Goal: Task Accomplishment & Management: Complete application form

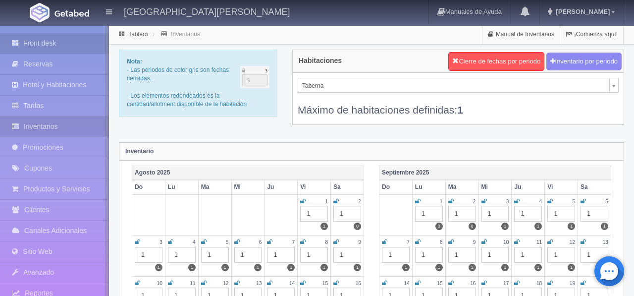
click at [42, 48] on link "Front desk" at bounding box center [54, 43] width 109 height 20
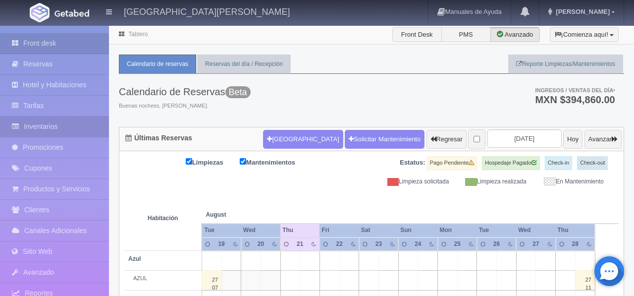
click at [56, 127] on link "Inventarios" at bounding box center [54, 126] width 109 height 20
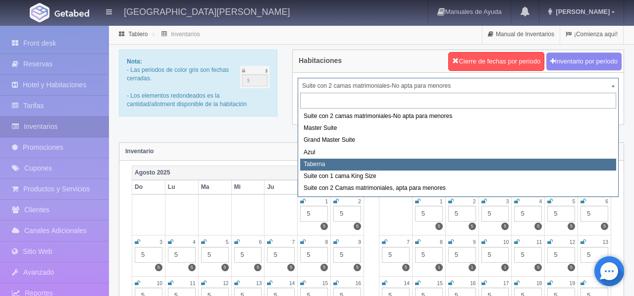
select select "1920"
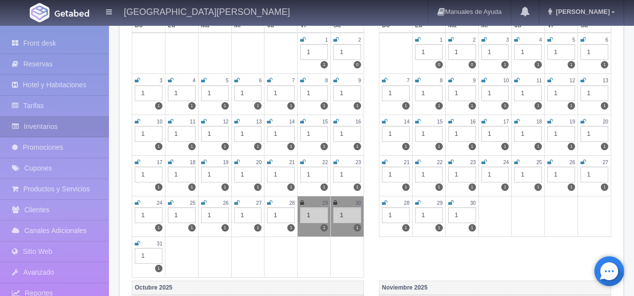
scroll to position [164, 0]
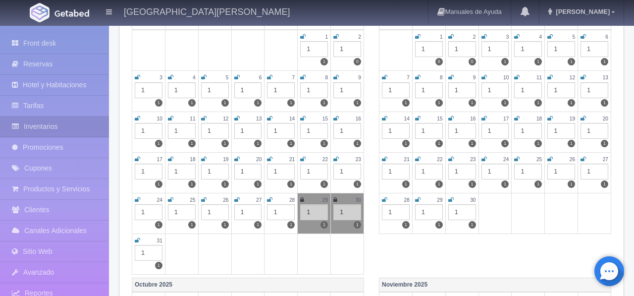
click at [417, 38] on icon at bounding box center [417, 37] width 5 height 6
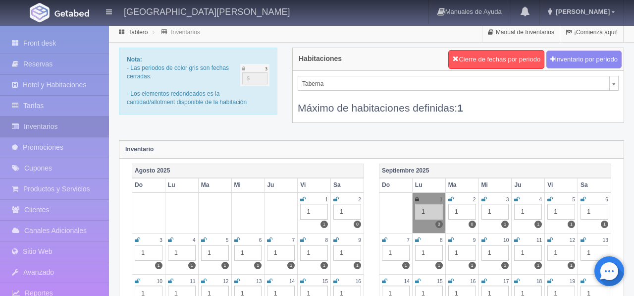
scroll to position [1, 0]
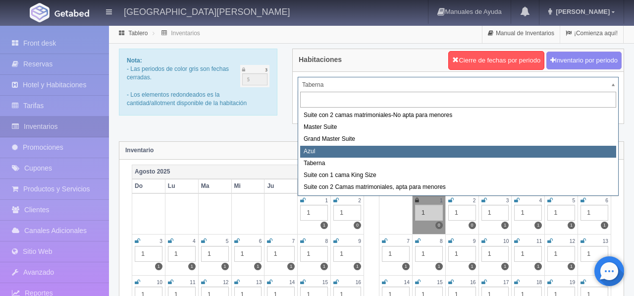
select select "1919"
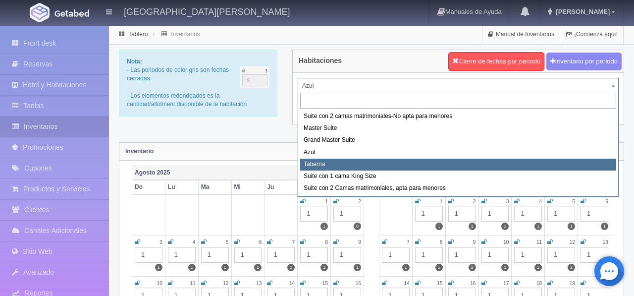
select select "1920"
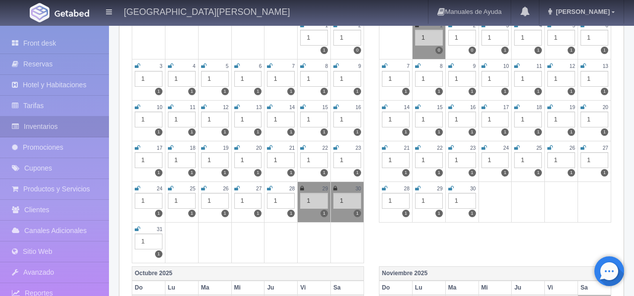
scroll to position [177, 0]
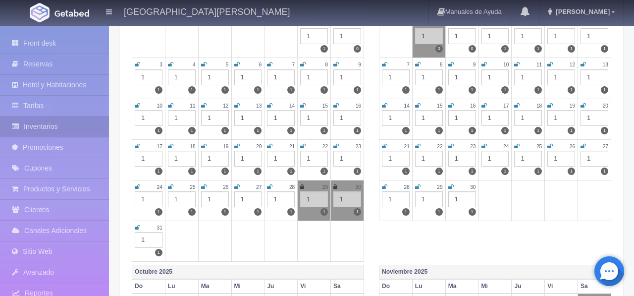
click at [367, 250] on div "[DATE] Do Lu Ma Mi Ju Vi Sa 1 1 1 2 1 0 3 1 1 4 1 1 5 1 1 6 1 1 7 1 1 8 1 1 9 1…" at bounding box center [247, 126] width 247 height 276
click at [138, 228] on icon at bounding box center [137, 227] width 5 height 6
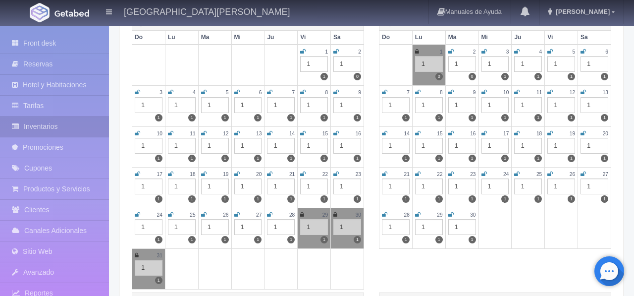
scroll to position [150, 0]
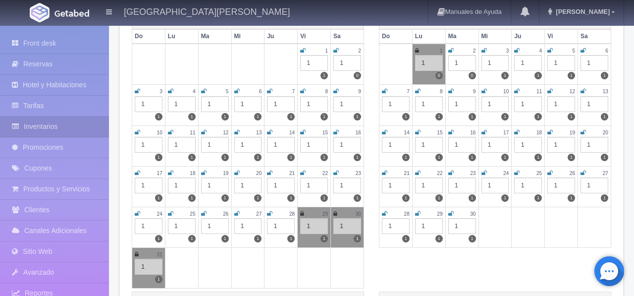
click at [136, 255] on icon at bounding box center [137, 254] width 4 height 6
click at [416, 52] on icon at bounding box center [417, 51] width 4 height 6
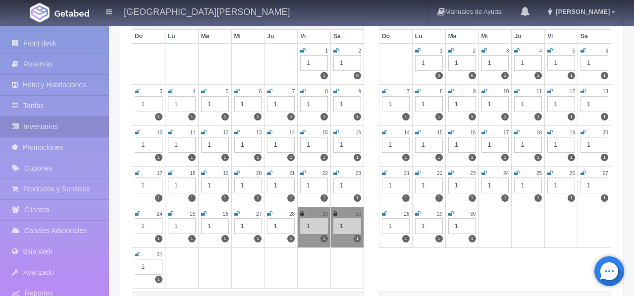
click at [404, 262] on div "Agosto 2025 Do Lu Ma Mi Ju Vi Sa 1 1 1 2 1 0 3 1 1 4 1 1 5 1 1 6 1 1 7 1 1 8 1 …" at bounding box center [371, 153] width 494 height 276
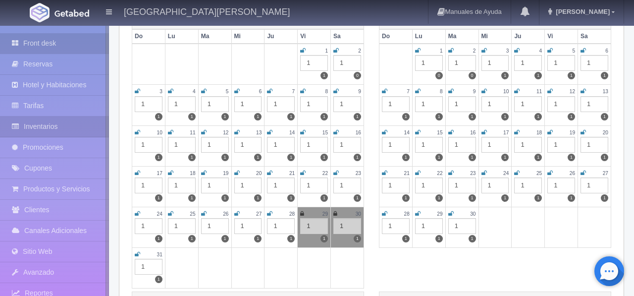
click at [29, 47] on link "Front desk" at bounding box center [54, 43] width 109 height 20
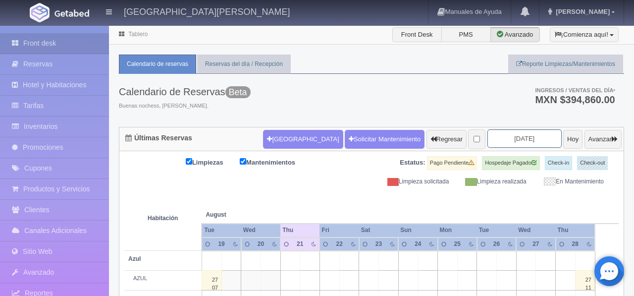
click at [528, 140] on input "[DATE]" at bounding box center [524, 138] width 74 height 18
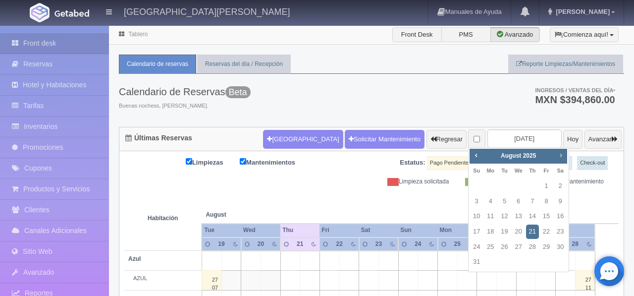
click at [559, 152] on span "Next" at bounding box center [560, 155] width 8 height 8
click at [488, 185] on link "1" at bounding box center [490, 186] width 13 height 14
type input "[DATE]"
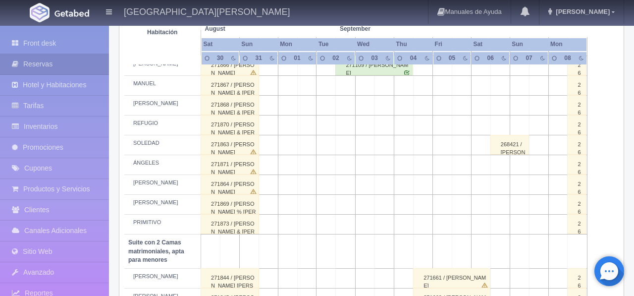
scroll to position [518, 0]
click at [308, 153] on td at bounding box center [306, 144] width 19 height 20
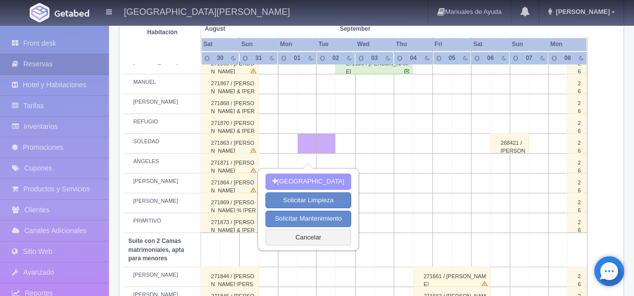
click at [313, 181] on button "[GEOGRAPHIC_DATA]" at bounding box center [308, 181] width 86 height 16
type input "01-09-2025"
type input "02-09-2025"
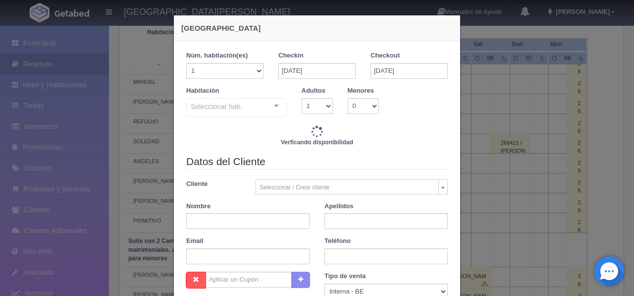
checkbox input "false"
type input "3860.00"
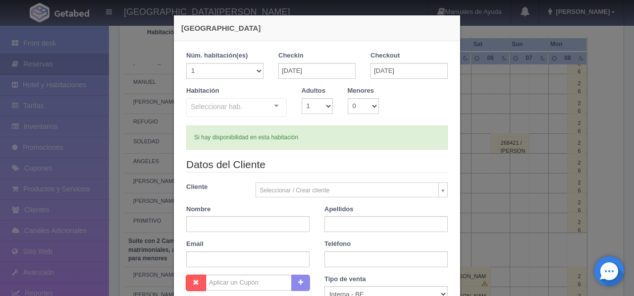
checkbox input "false"
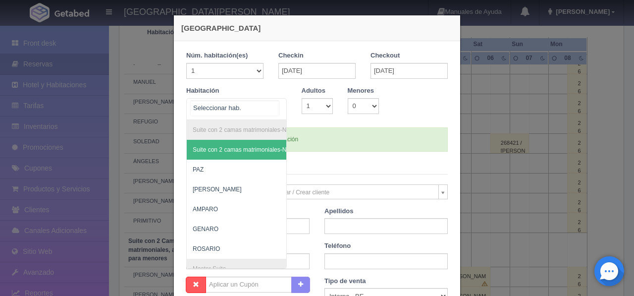
click at [273, 105] on div at bounding box center [276, 106] width 20 height 15
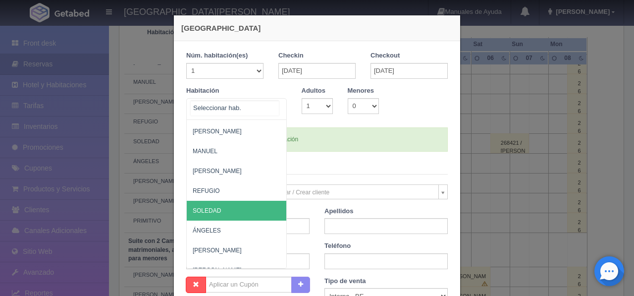
scroll to position [575, 0]
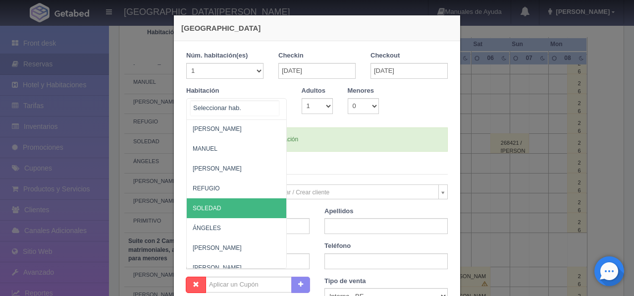
click at [256, 211] on span "SOLEDAD" at bounding box center [285, 208] width 196 height 20
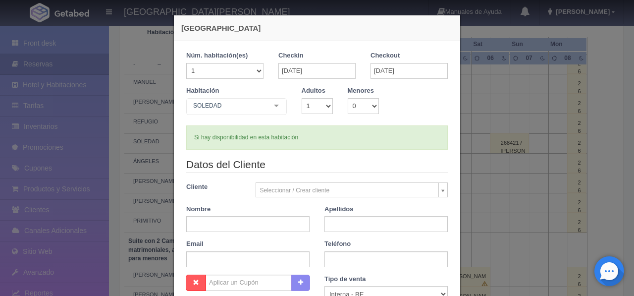
checkbox input "false"
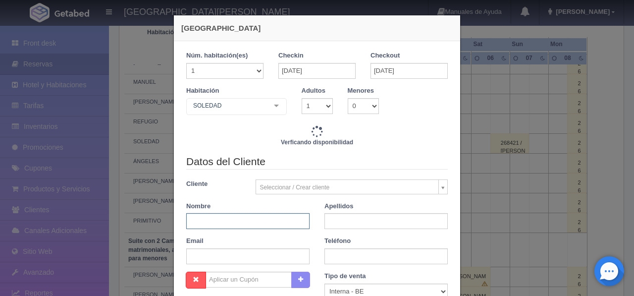
click at [232, 222] on input "text" at bounding box center [247, 221] width 123 height 16
type input "3860.00"
checkbox input "false"
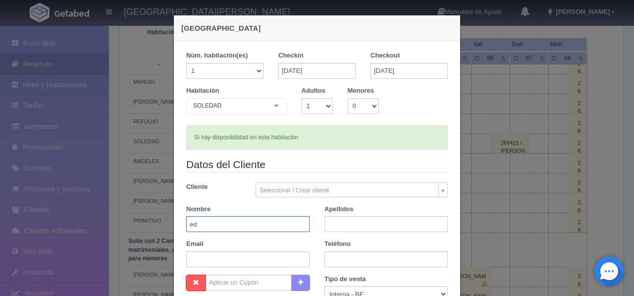
type input "e"
type input "eduardo"
click at [203, 224] on input "text" at bounding box center [247, 224] width 123 height 16
type input "e"
type input "EDUARDO"
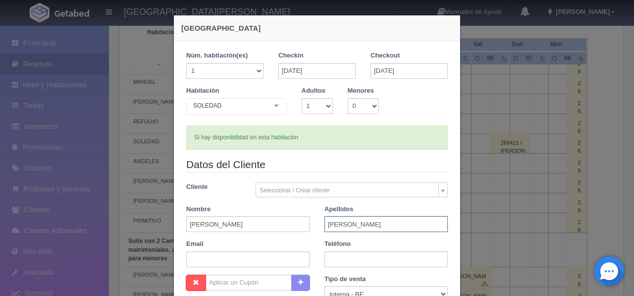
drag, startPoint x: 341, startPoint y: 226, endPoint x: 268, endPoint y: 226, distance: 72.3
click at [268, 226] on div "Datos del Cliente Cliente Seleccionar / Crear cliente Nuevo Cliente SRTA. MARIO…" at bounding box center [317, 215] width 276 height 117
type input "ESCHENBACH"
click at [330, 103] on select "1 2 3 4 5 6 7 8 9 10" at bounding box center [316, 106] width 31 height 16
select select "2"
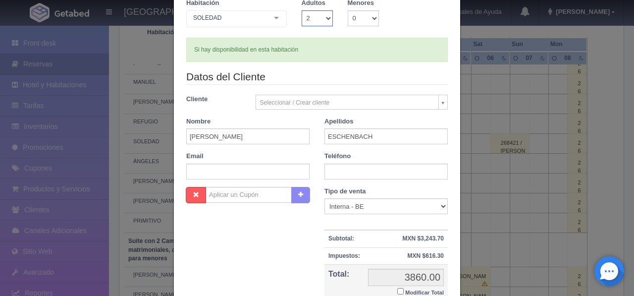
checkbox input "false"
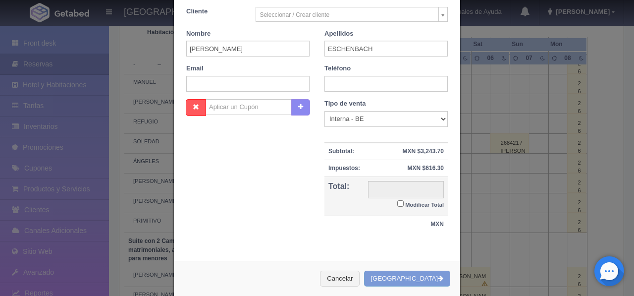
scroll to position [187, 0]
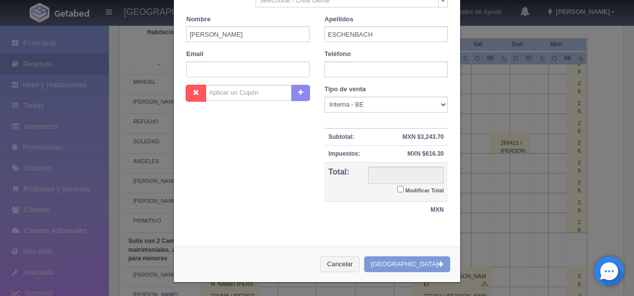
type input "3860.00"
checkbox input "false"
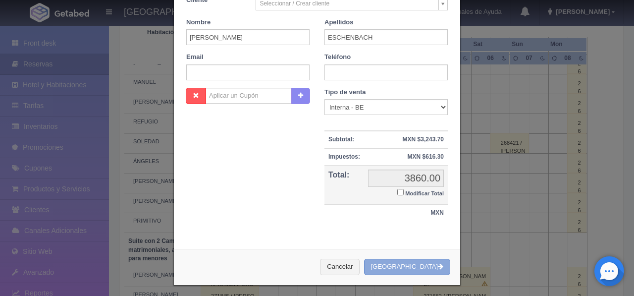
scroll to position [189, 0]
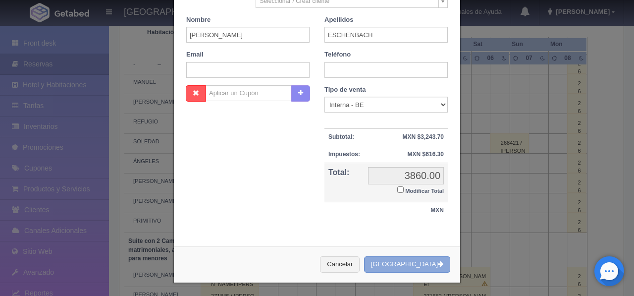
click at [436, 266] on button "[GEOGRAPHIC_DATA]" at bounding box center [407, 264] width 86 height 16
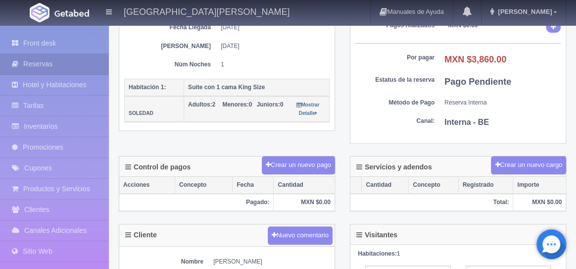
scroll to position [177, 0]
